Goal: Transaction & Acquisition: Subscribe to service/newsletter

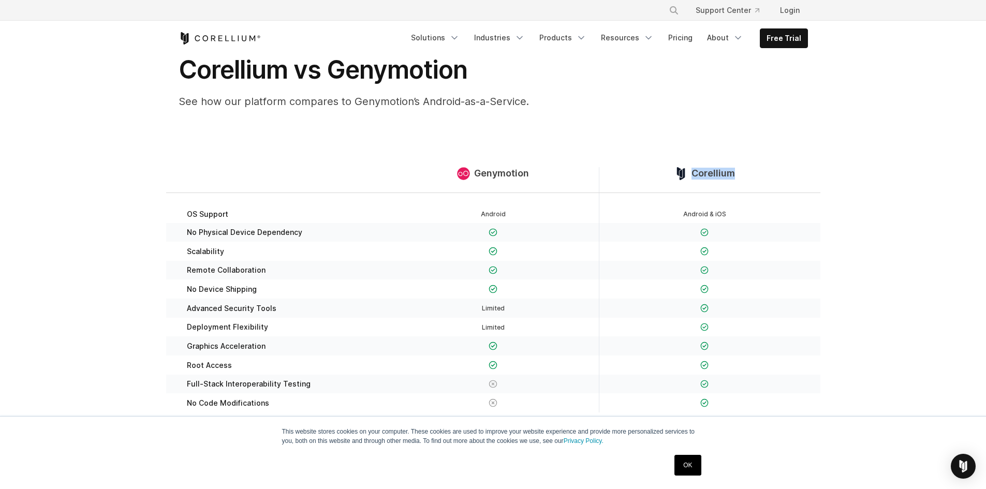
scroll to position [52, 0]
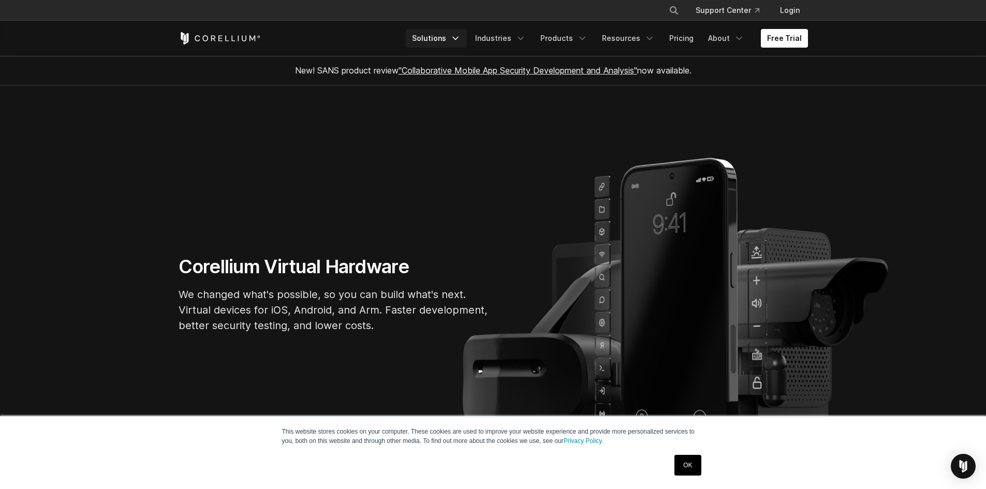
click at [459, 35] on icon "Navigation Menu" at bounding box center [456, 38] width 10 height 10
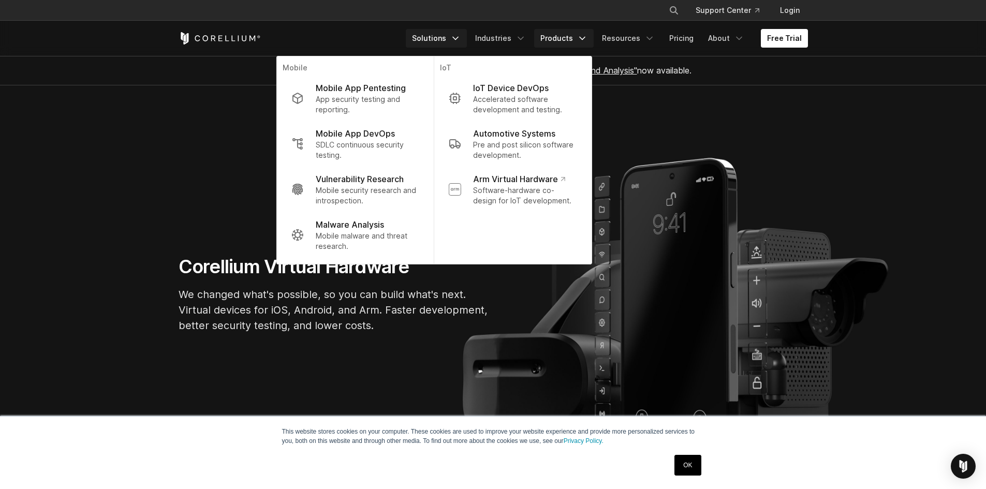
click at [566, 37] on link "Products" at bounding box center [564, 38] width 60 height 19
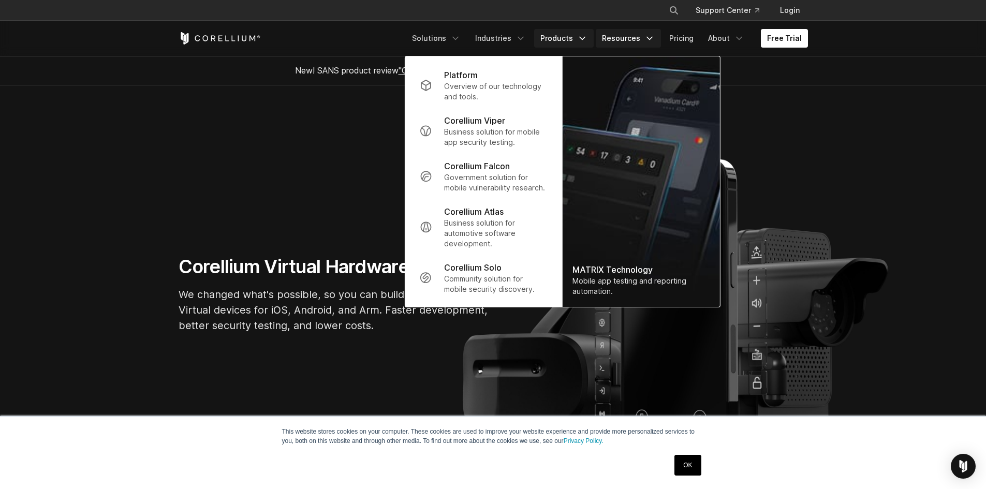
click at [615, 38] on link "Resources" at bounding box center [628, 38] width 65 height 19
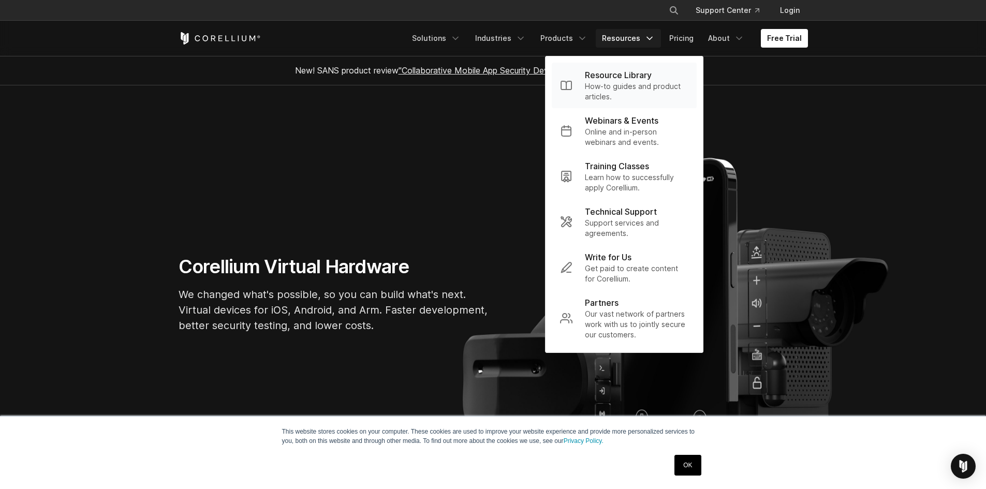
click at [615, 97] on p "How-to guides and product articles." at bounding box center [637, 91] width 104 height 21
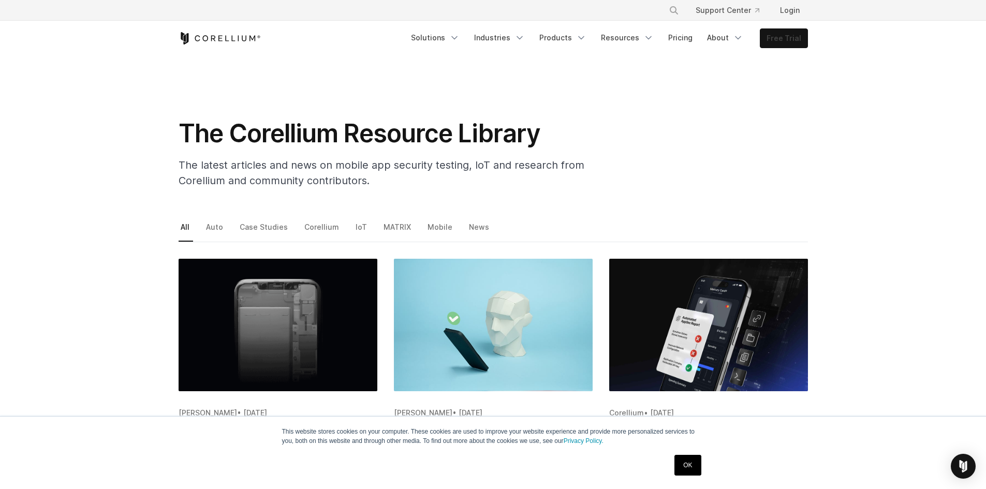
click at [763, 38] on link "Free Trial" at bounding box center [784, 38] width 47 height 19
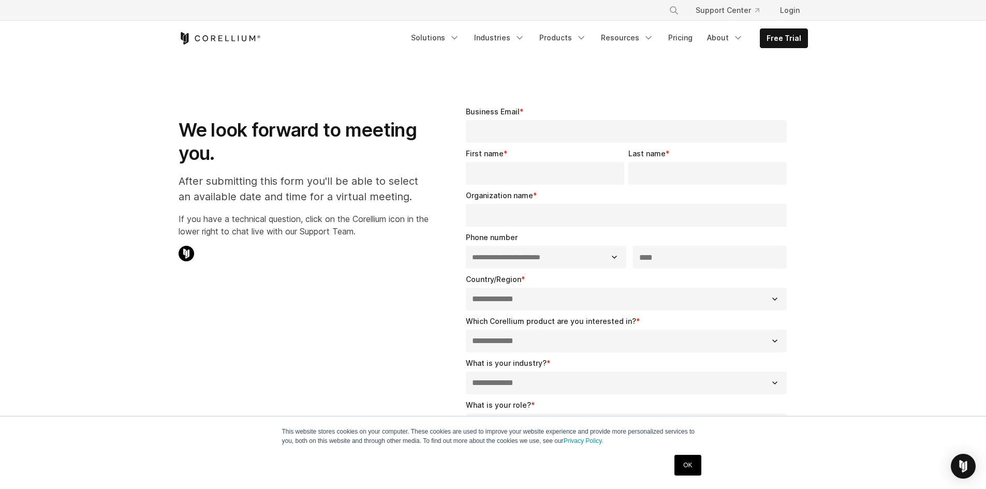
select select "**"
